Goal: Transaction & Acquisition: Purchase product/service

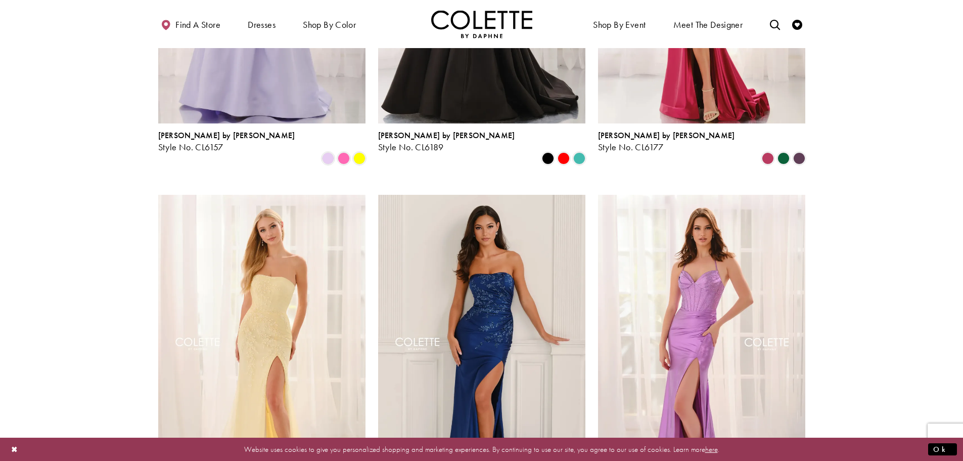
scroll to position [1001, 0]
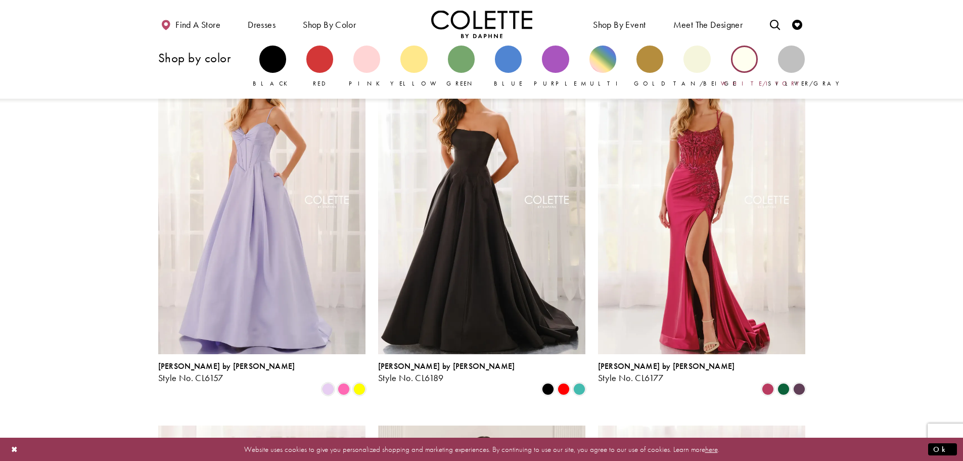
click at [746, 54] on div "Primary block" at bounding box center [744, 59] width 27 height 27
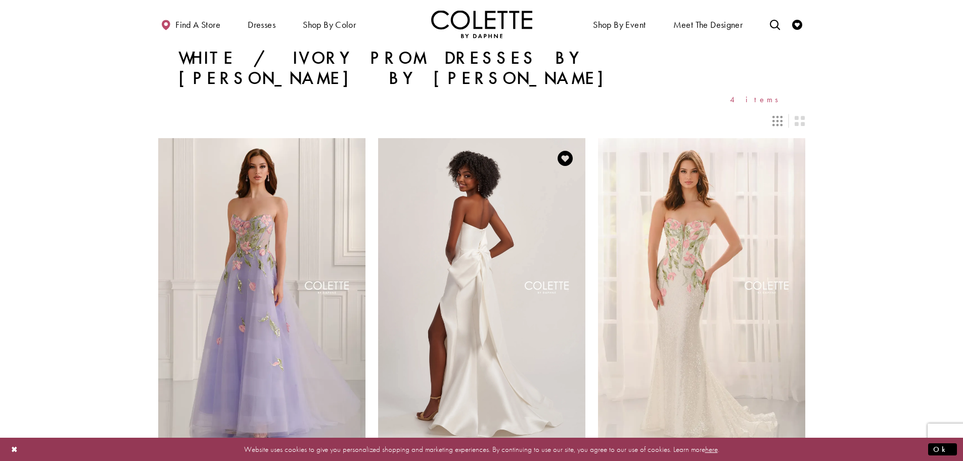
click at [503, 309] on img "Visit Colette by Daphne Style No. CL8470 Page" at bounding box center [481, 288] width 207 height 301
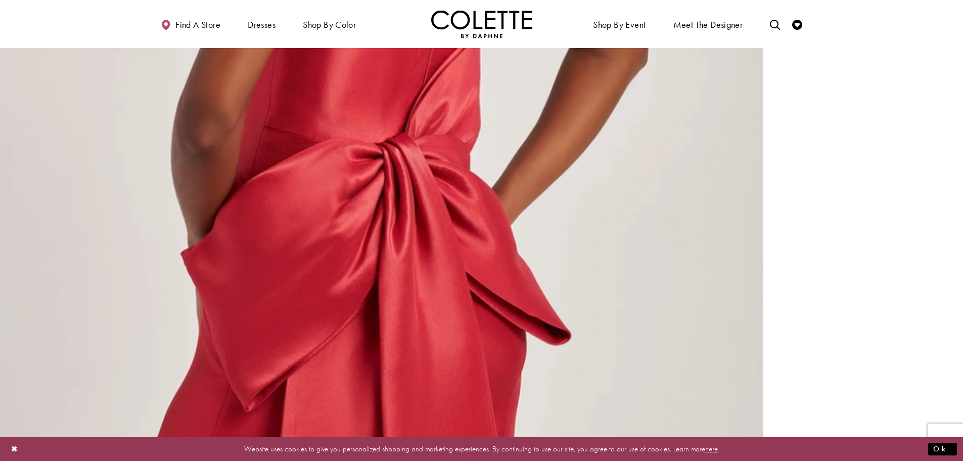
scroll to position [3487, 0]
